Goal: Task Accomplishment & Management: Complete application form

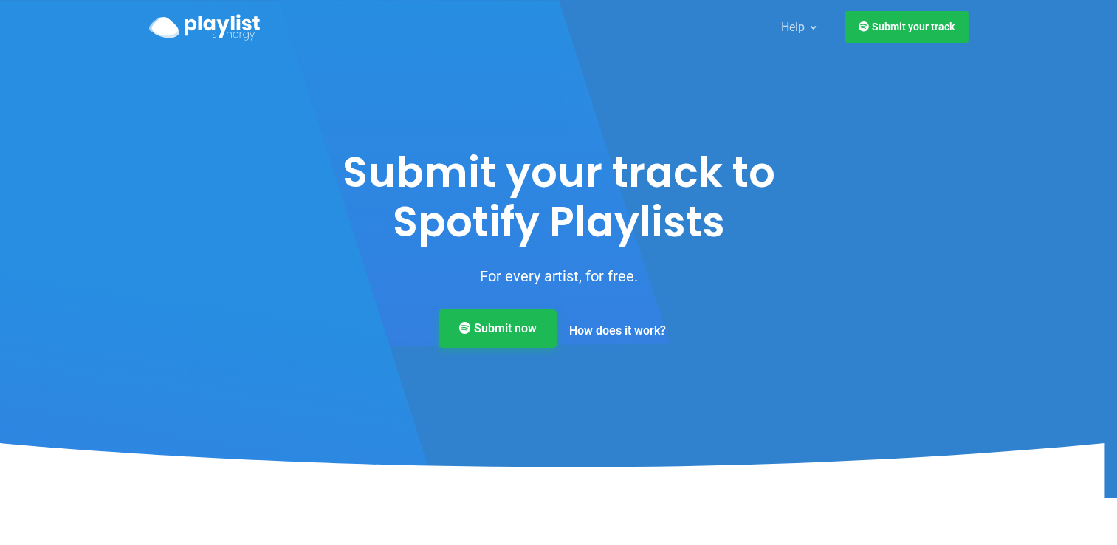
click at [514, 326] on link "Submit now" at bounding box center [497, 328] width 118 height 38
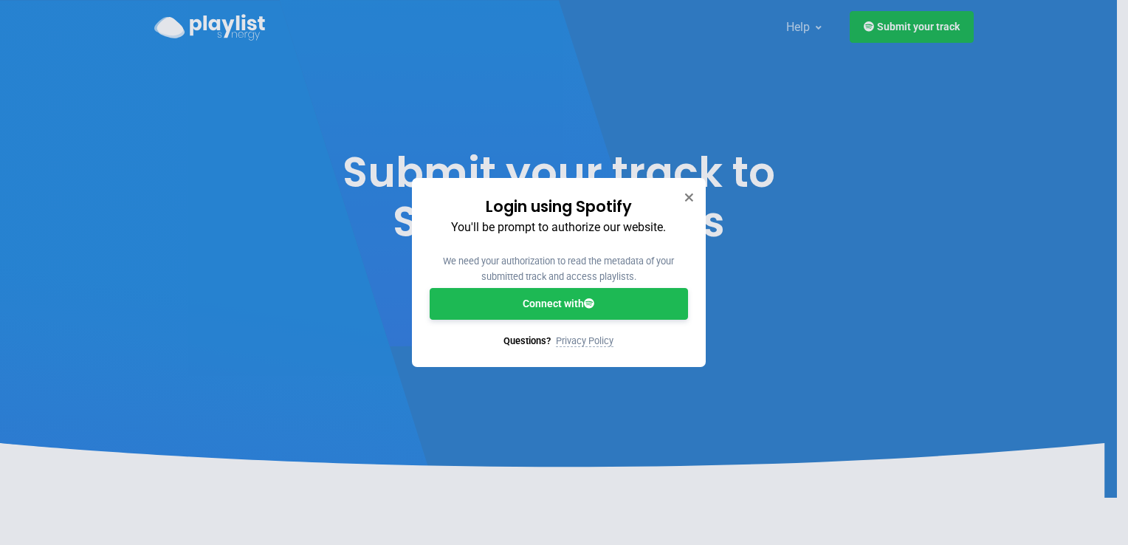
click at [549, 305] on link "Connect with" at bounding box center [559, 304] width 258 height 32
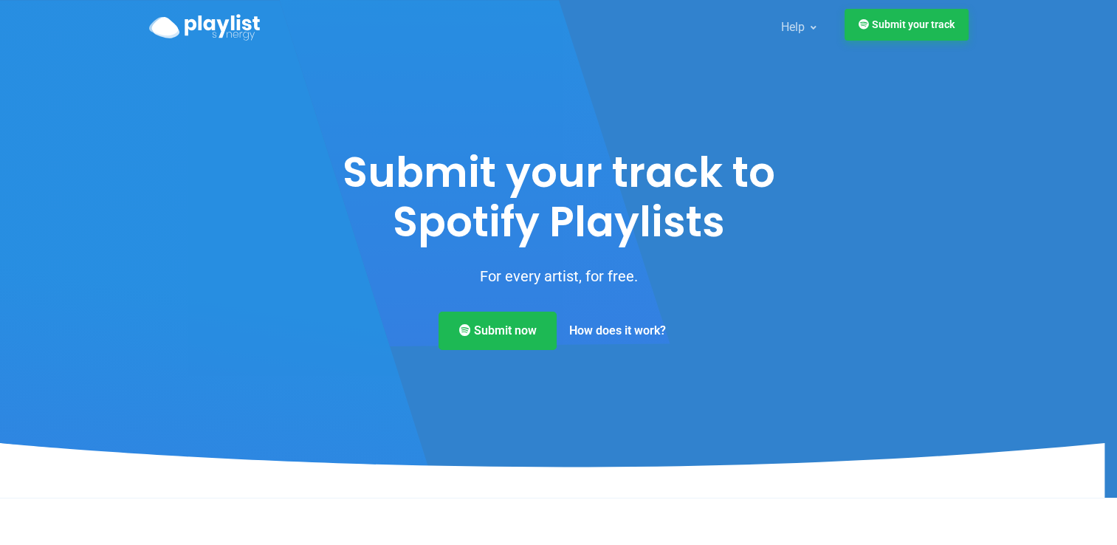
click at [871, 33] on link "Submit your track" at bounding box center [906, 25] width 124 height 32
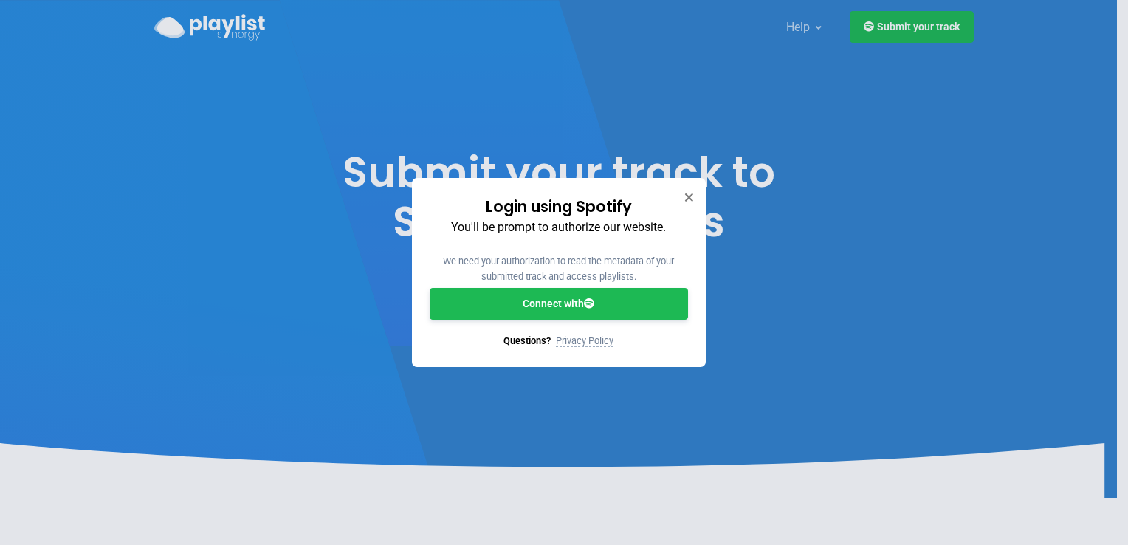
click at [581, 303] on link "Connect with" at bounding box center [559, 304] width 258 height 32
